Goal: Transaction & Acquisition: Purchase product/service

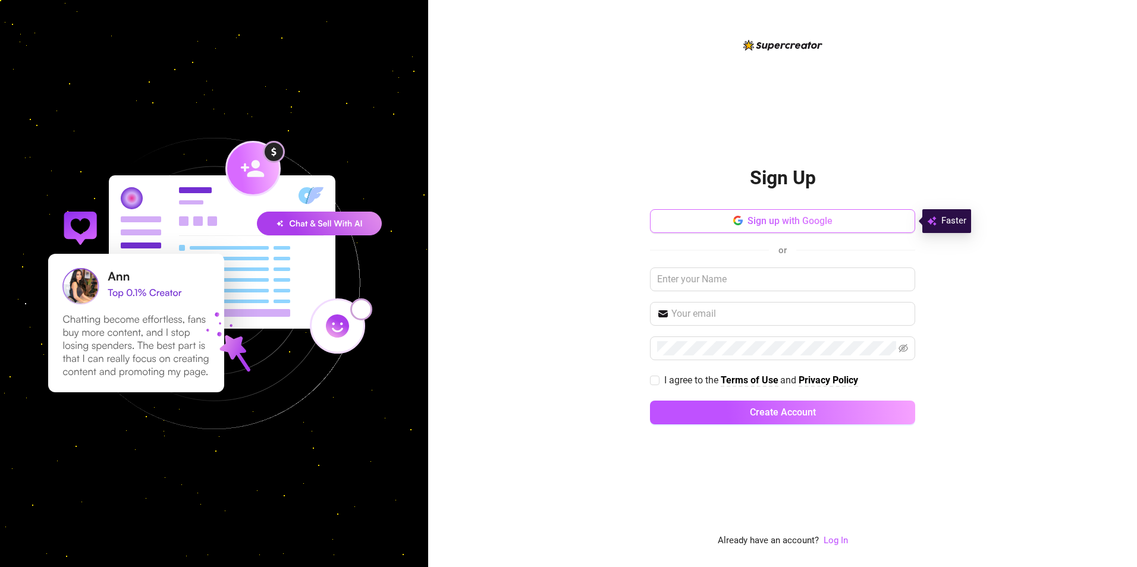
click at [846, 223] on button "Sign up with Google" at bounding box center [782, 221] width 265 height 24
click at [654, 384] on input "I agree to the Terms of Use and Privacy Policy" at bounding box center [654, 380] width 8 height 8
checkbox input "true"
click at [682, 222] on button "Sign up with Google" at bounding box center [782, 221] width 265 height 24
click at [728, 223] on button "Sign up with Google" at bounding box center [782, 221] width 265 height 24
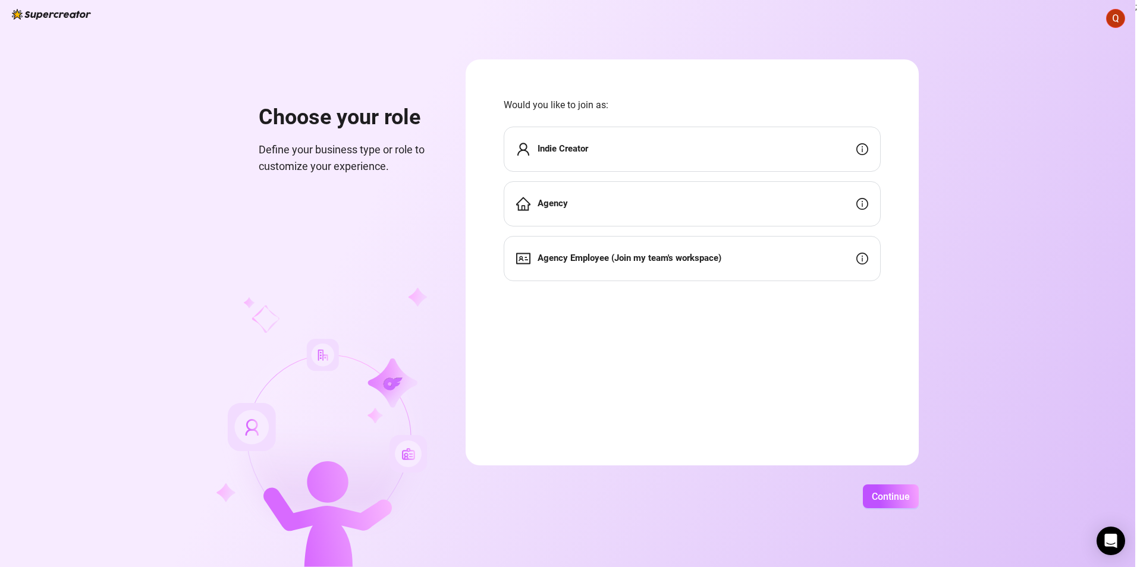
click at [648, 148] on div "Indie Creator" at bounding box center [692, 149] width 377 height 45
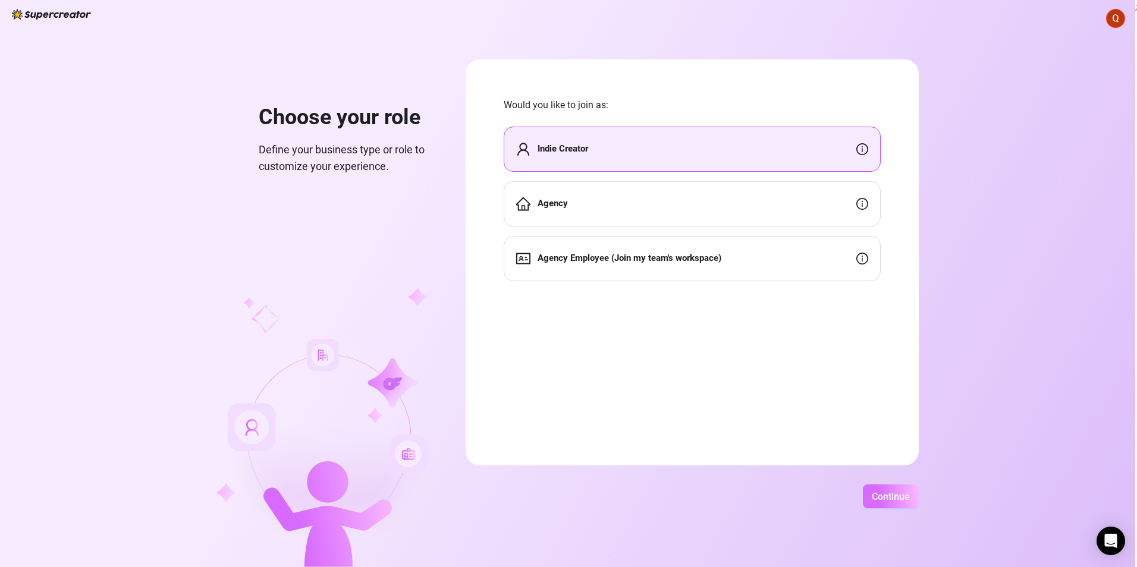
click at [887, 504] on button "Continue" at bounding box center [891, 497] width 56 height 24
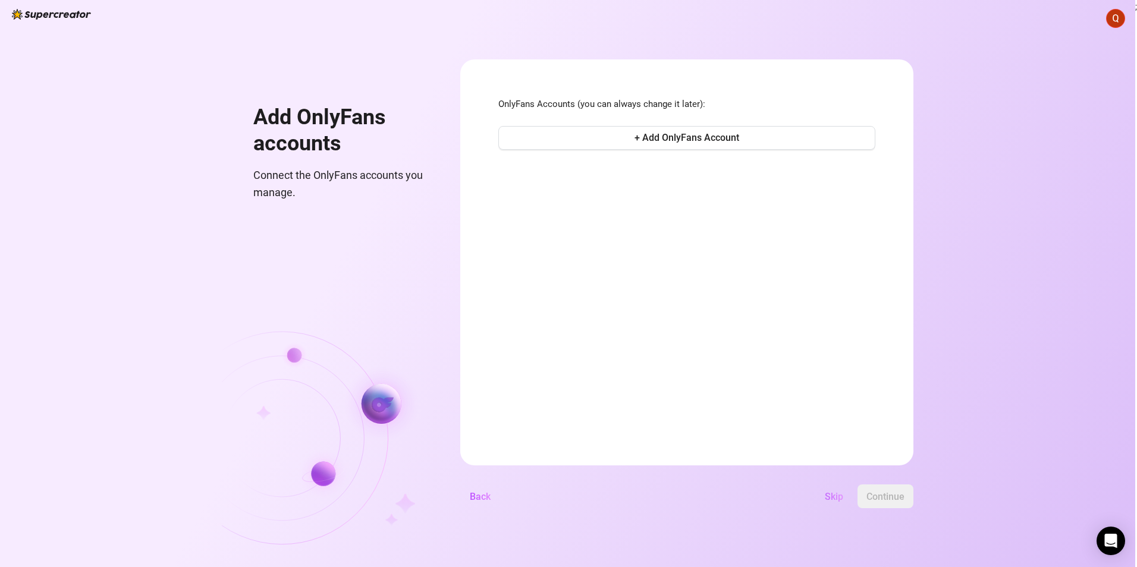
click at [833, 492] on span "Skip" at bounding box center [834, 496] width 18 height 11
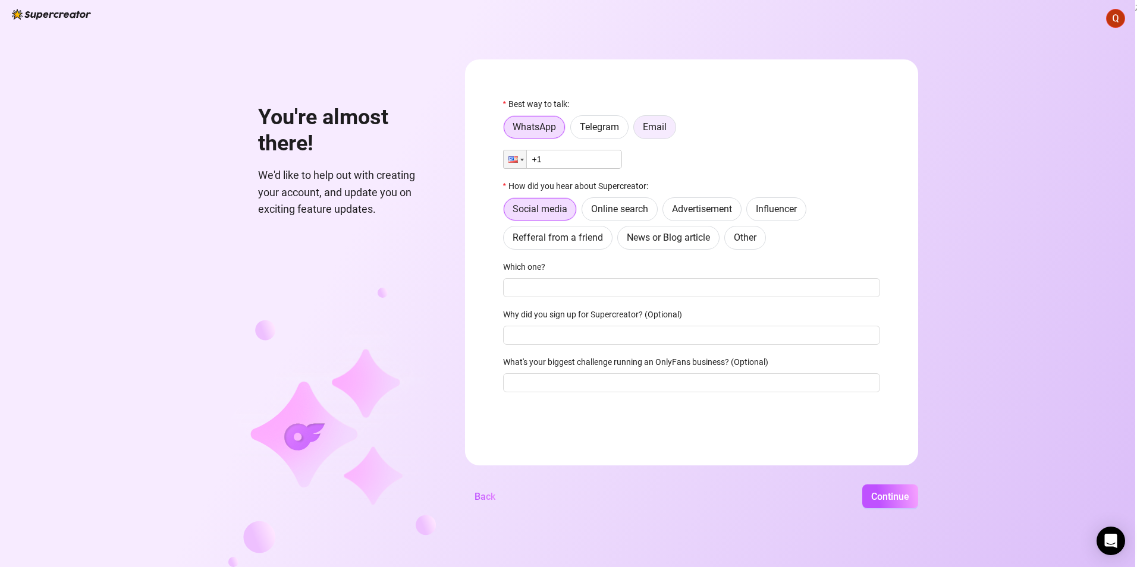
click at [652, 134] on label "Email" at bounding box center [654, 127] width 43 height 24
click at [637, 130] on input "Email" at bounding box center [637, 130] width 0 height 0
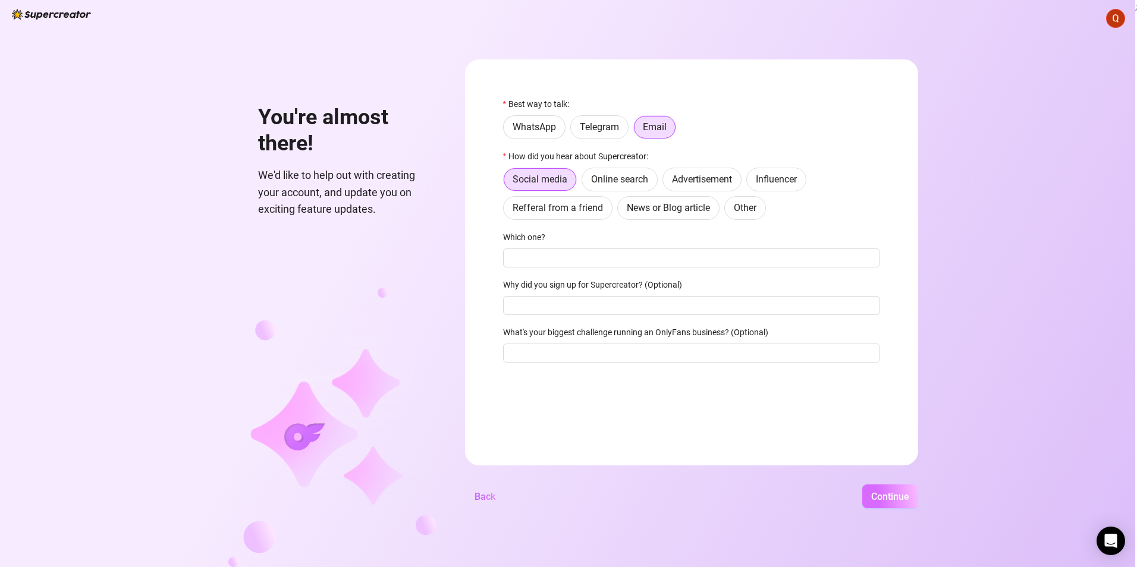
click at [888, 499] on span "Continue" at bounding box center [890, 496] width 38 height 11
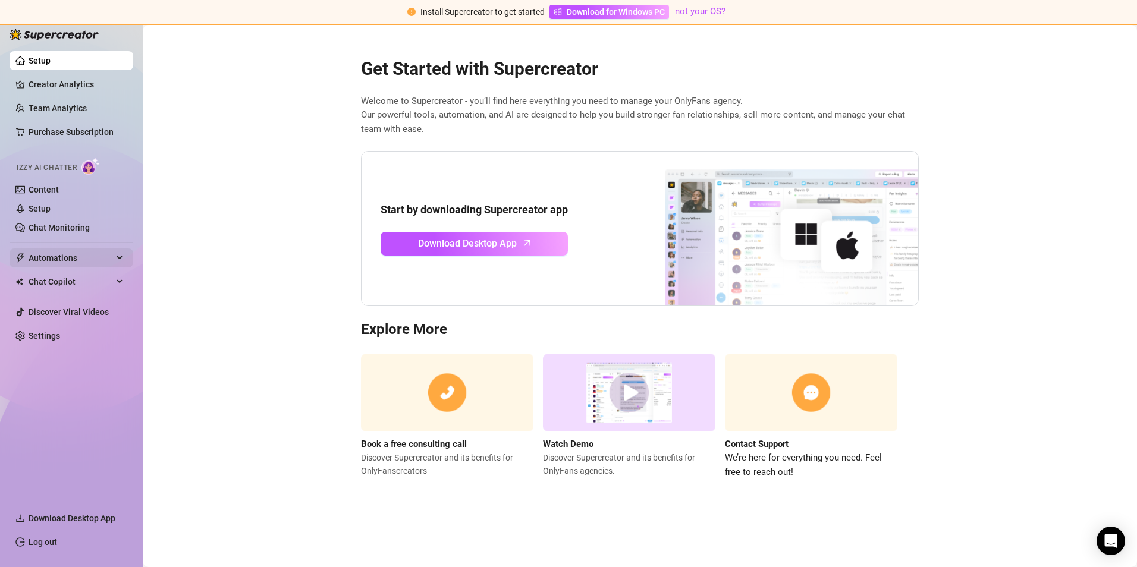
click at [106, 250] on span "Automations" at bounding box center [71, 258] width 84 height 19
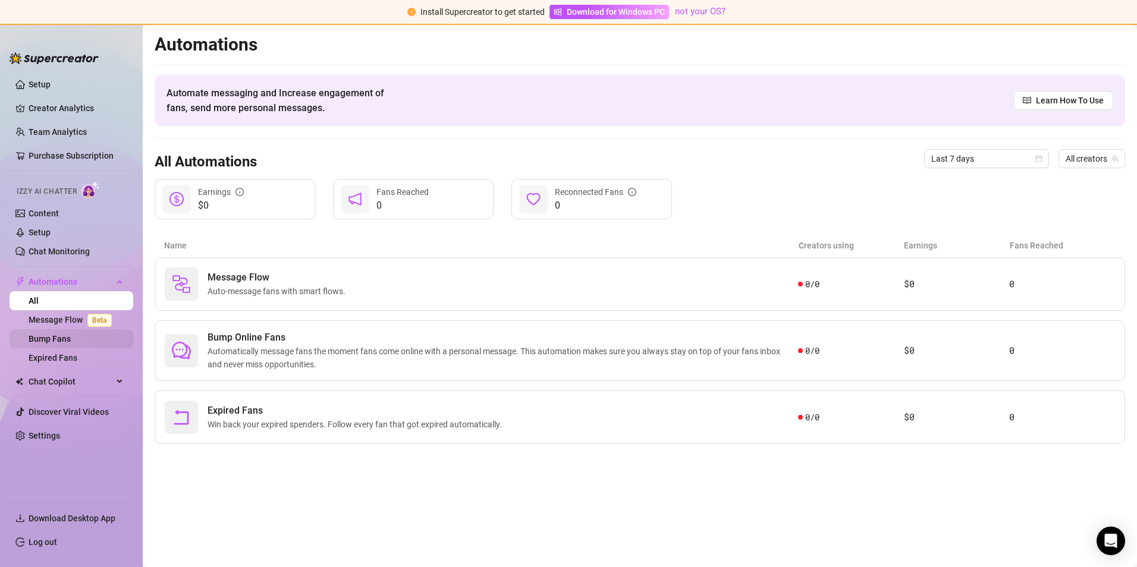
click at [71, 338] on link "Bump Fans" at bounding box center [50, 339] width 42 height 10
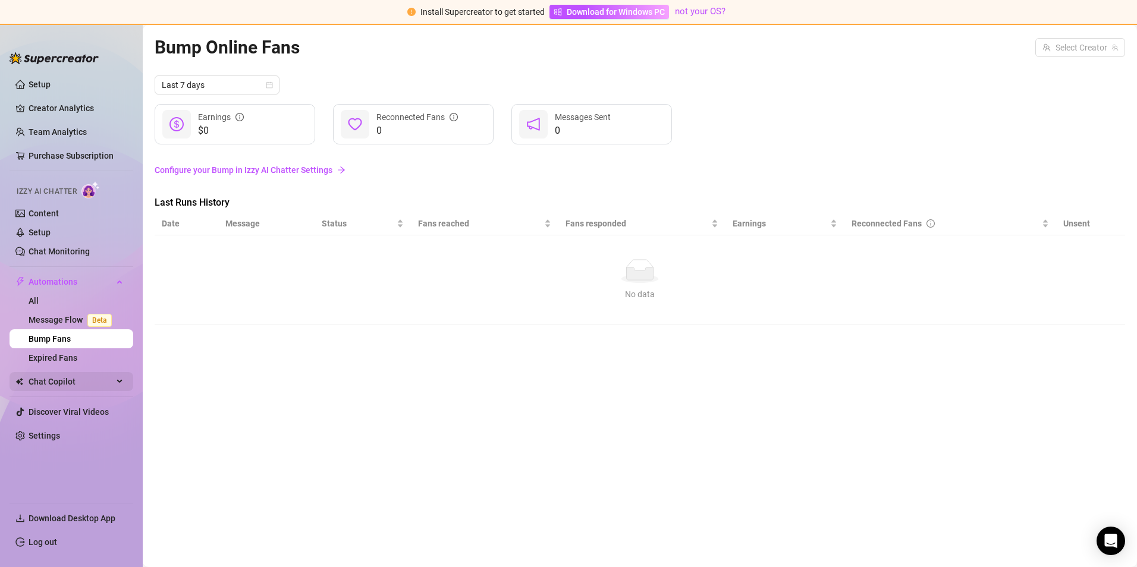
click at [96, 387] on span "Chat Copilot" at bounding box center [71, 381] width 84 height 19
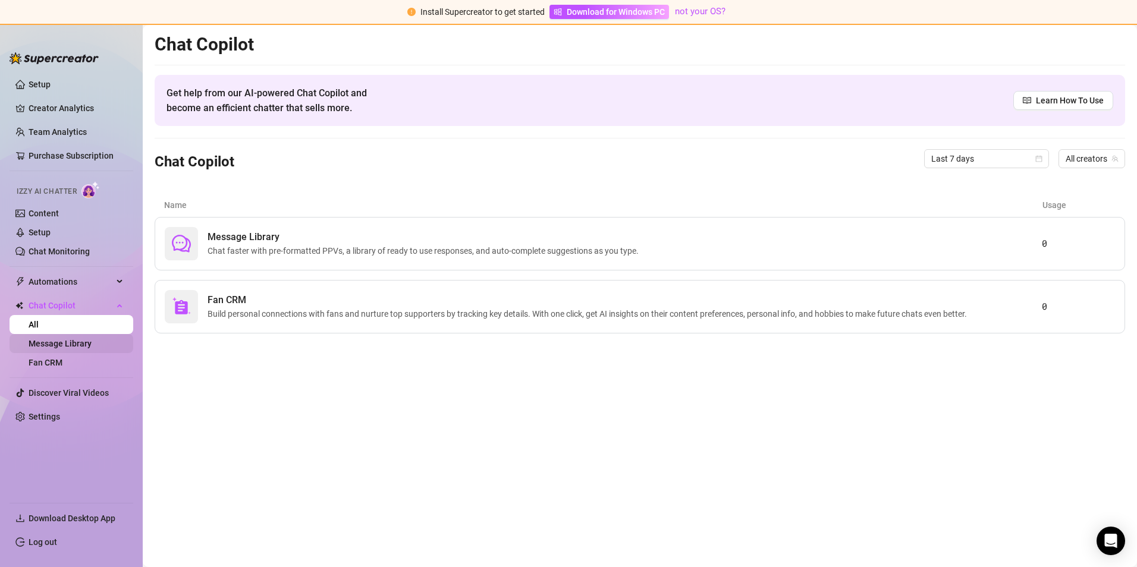
click at [88, 343] on link "Message Library" at bounding box center [60, 344] width 63 height 10
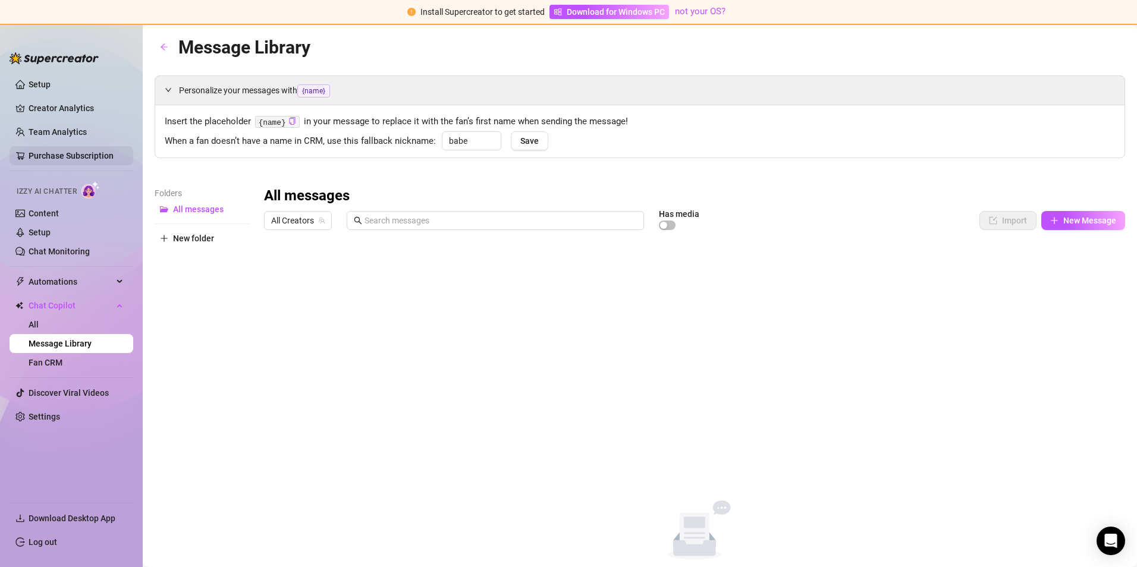
click at [80, 153] on link "Purchase Subscription" at bounding box center [76, 155] width 95 height 19
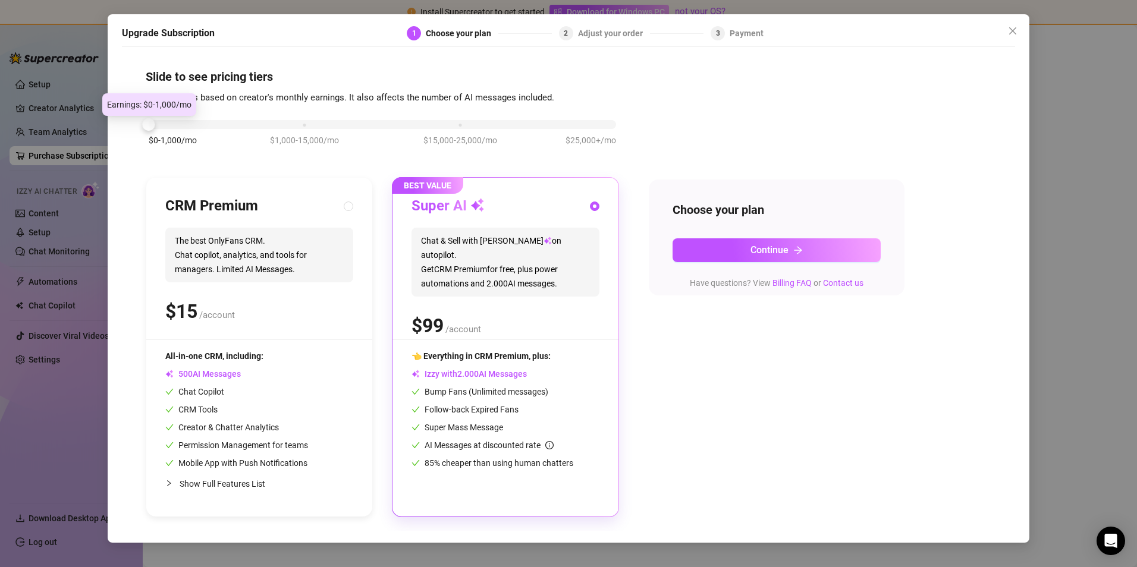
drag, startPoint x: 306, startPoint y: 125, endPoint x: 87, endPoint y: 134, distance: 218.5
click at [87, 134] on div "Upgrade Subscription 1 Choose your plan 2 Adjust your order 3 Payment Slide to …" at bounding box center [568, 283] width 1137 height 567
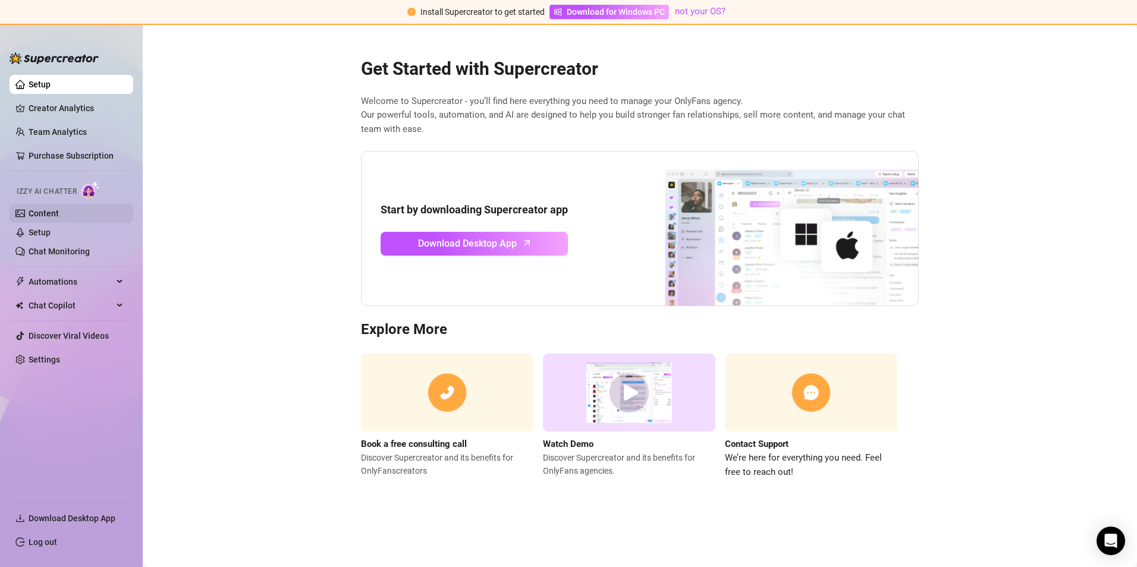
click at [59, 209] on link "Content" at bounding box center [44, 214] width 30 height 10
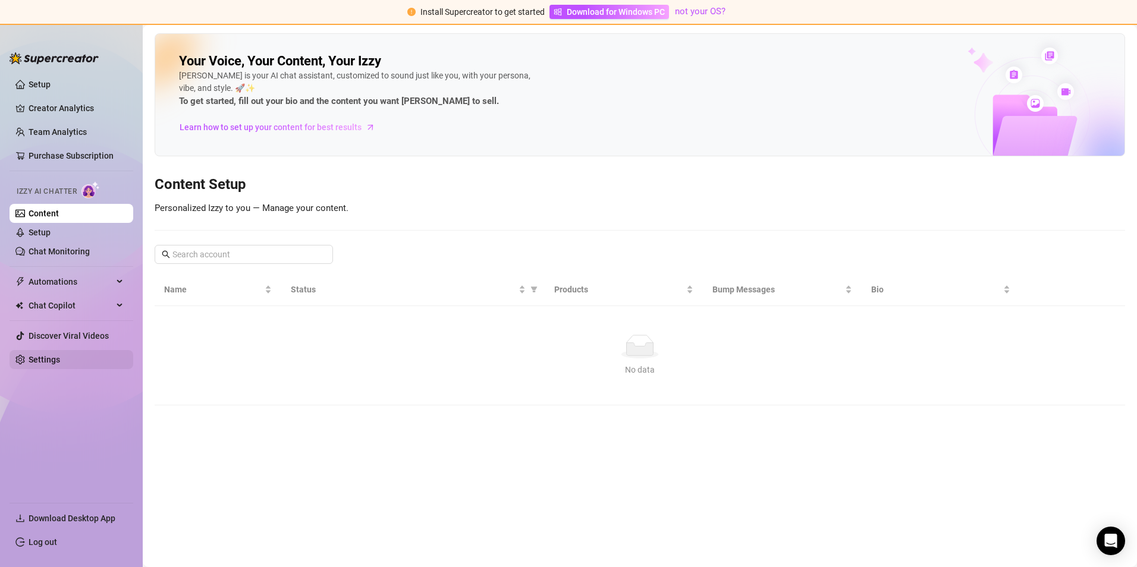
click at [60, 356] on link "Settings" at bounding box center [45, 360] width 32 height 10
